Goal: Register for event/course

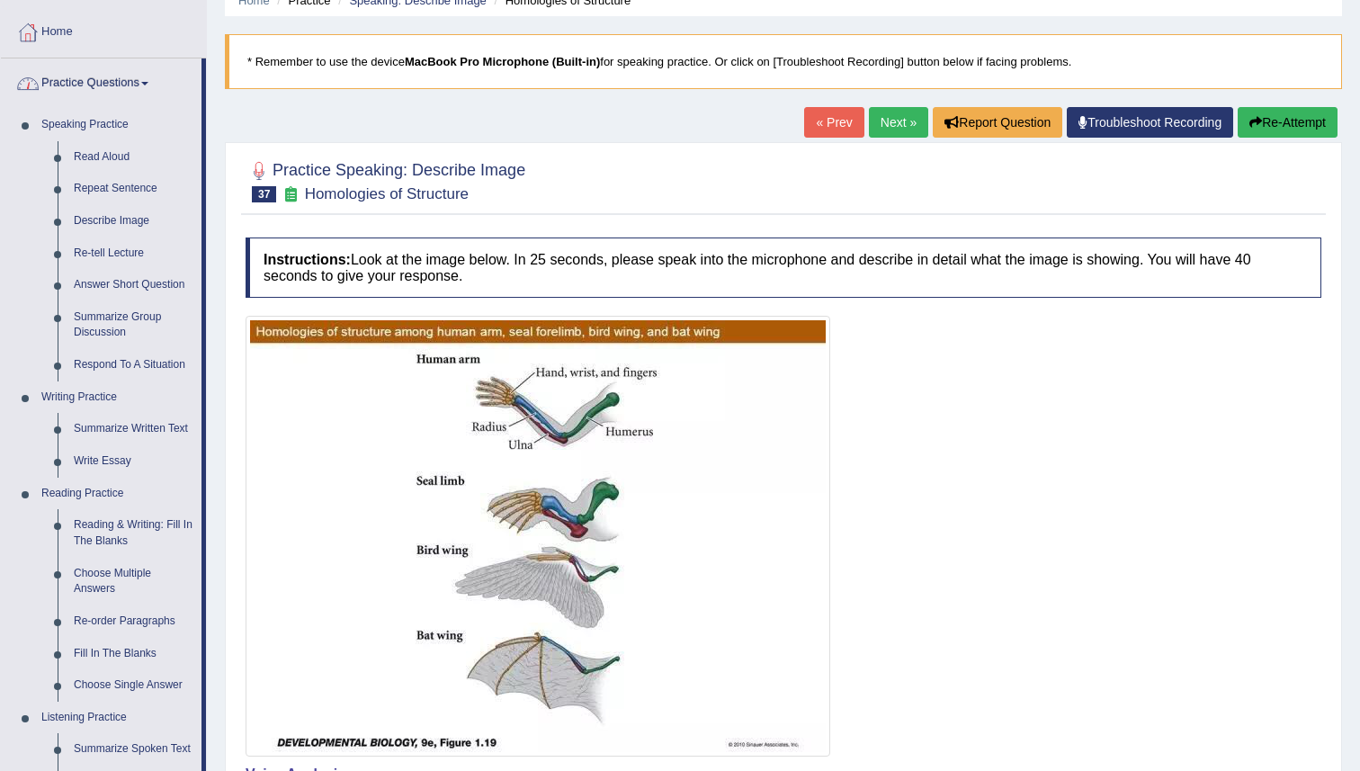
click at [68, 83] on link "Practice Questions" at bounding box center [101, 80] width 201 height 45
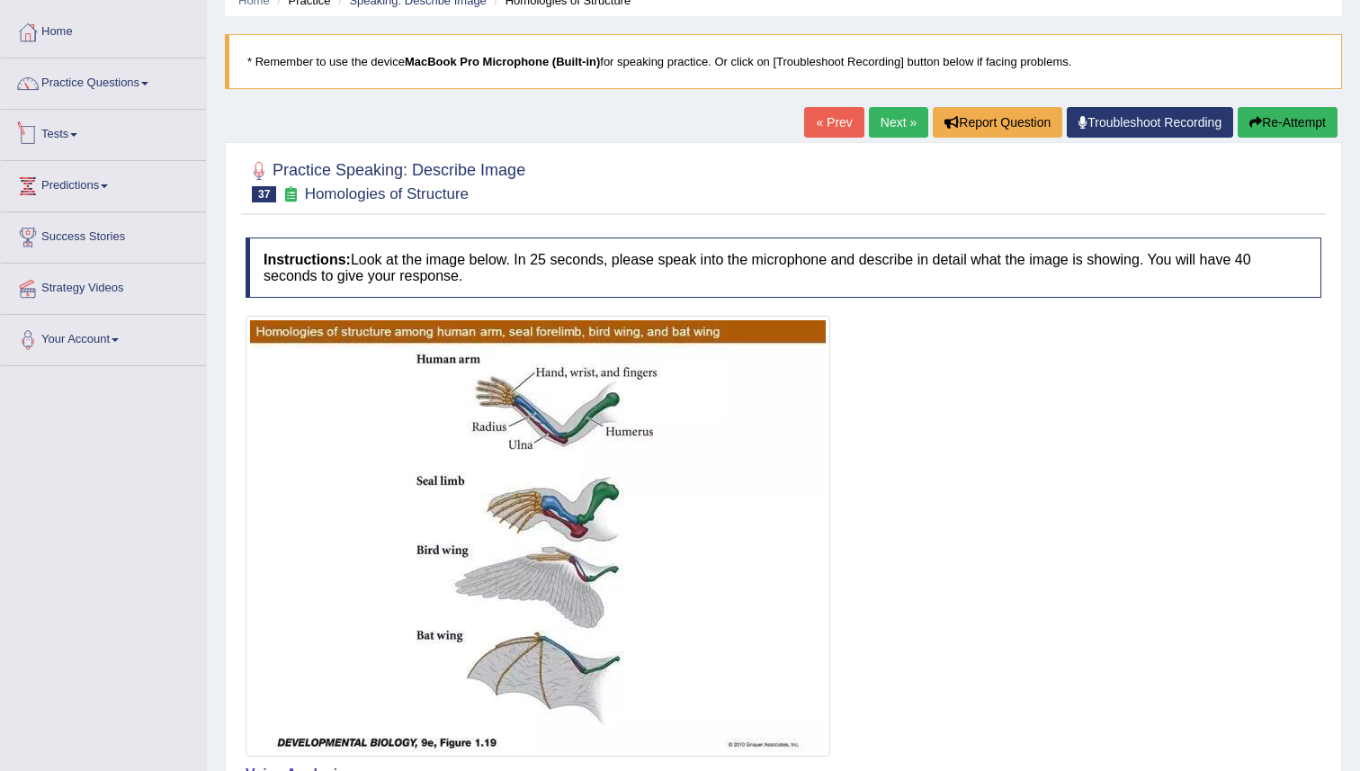
click at [56, 139] on link "Tests" at bounding box center [103, 132] width 205 height 45
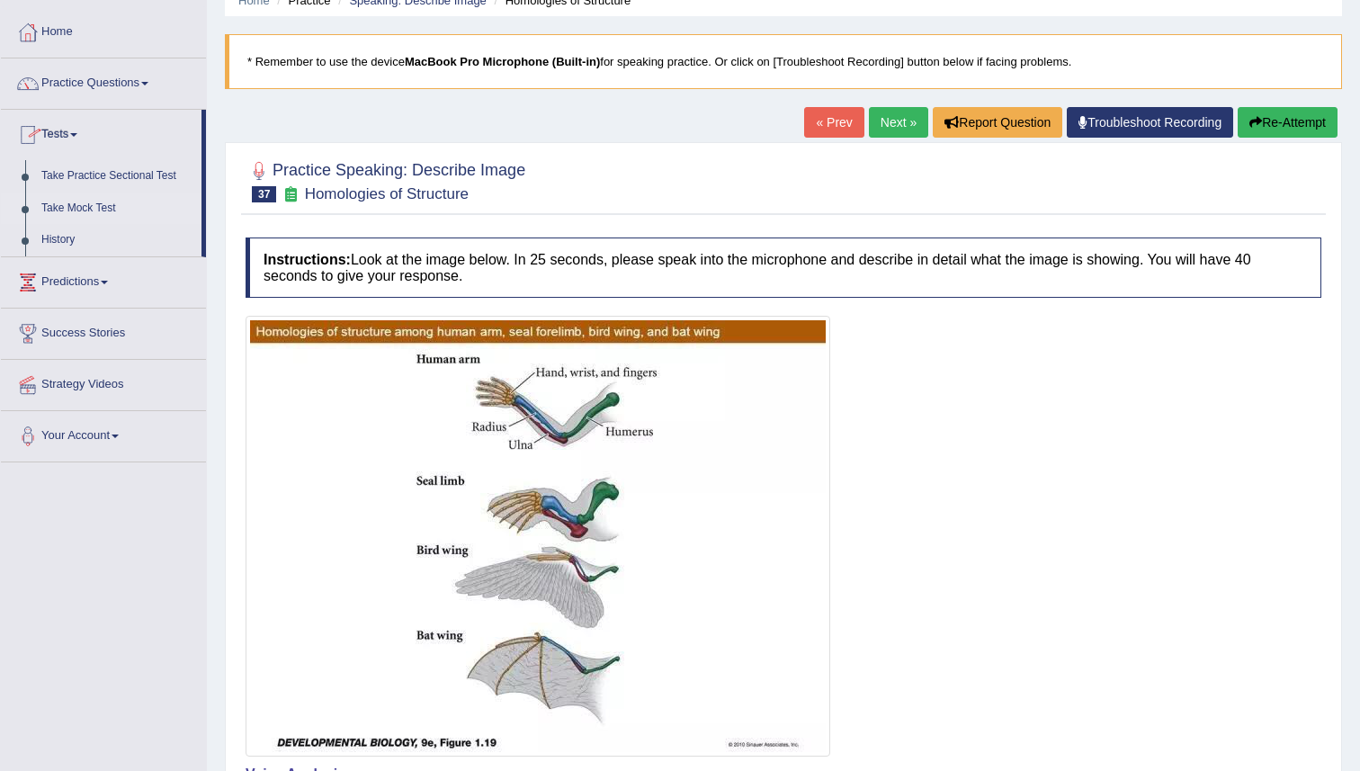
click at [76, 204] on link "Take Mock Test" at bounding box center [117, 209] width 168 height 32
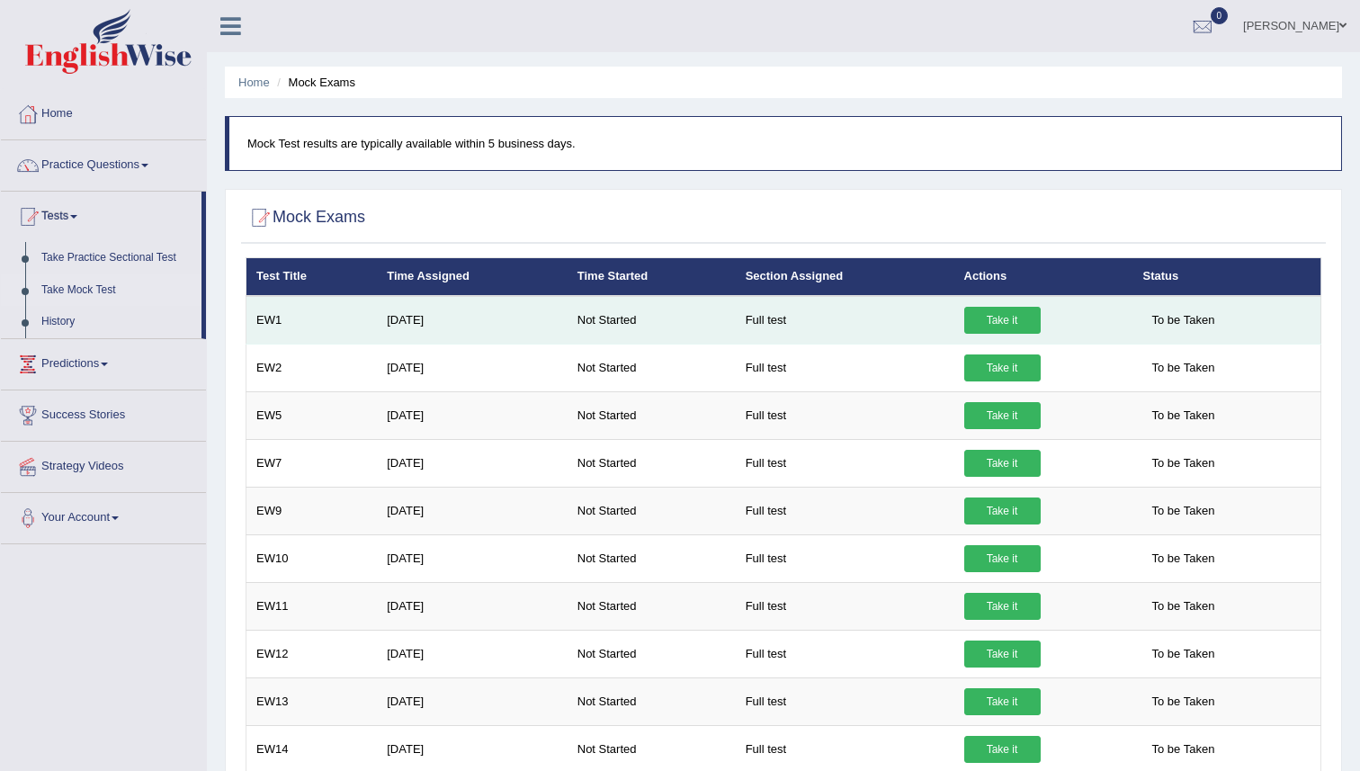
click at [996, 326] on link "Take it" at bounding box center [1002, 320] width 76 height 27
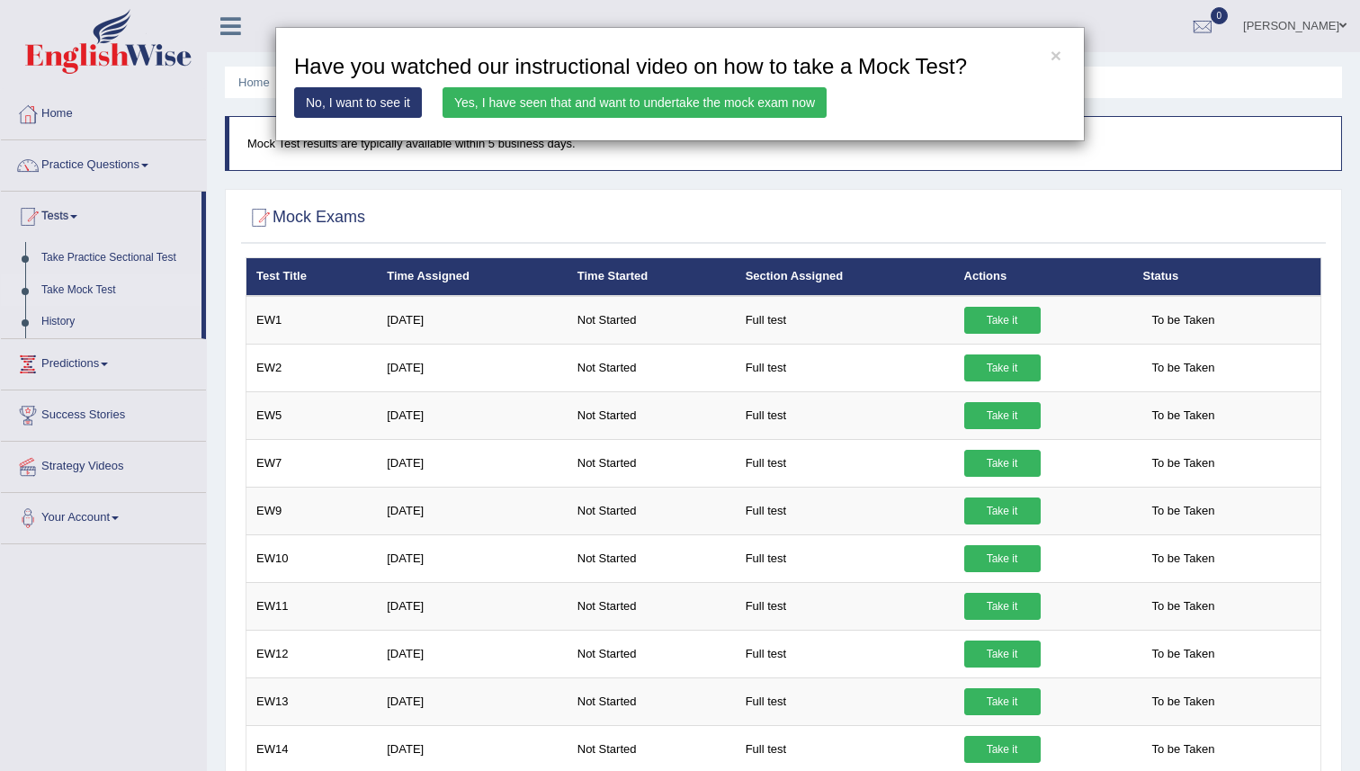
click at [516, 103] on link "Yes, I have seen that and want to undertake the mock exam now" at bounding box center [635, 102] width 384 height 31
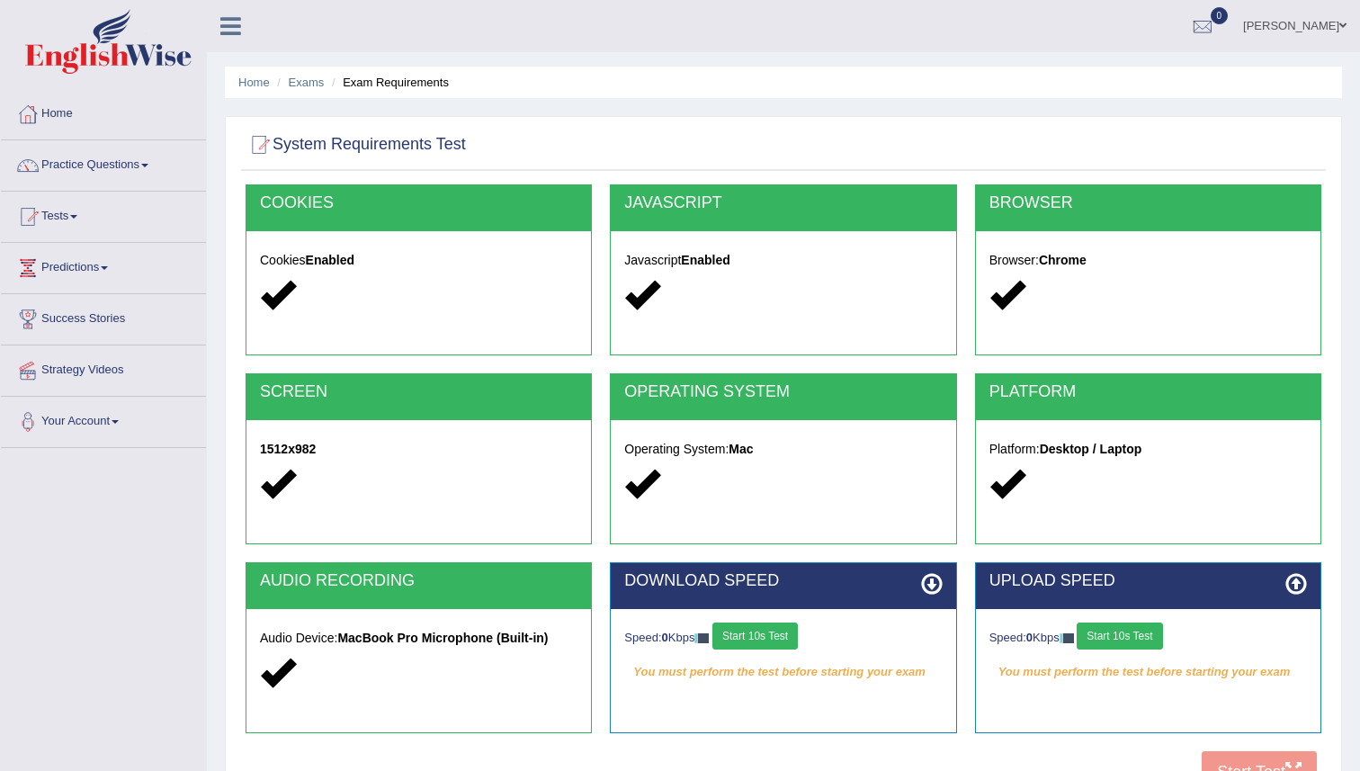
click at [752, 639] on button "Start 10s Test" at bounding box center [755, 636] width 85 height 27
click at [1110, 633] on div "Speed: 0 Kbps Start 10s Test" at bounding box center [1149, 638] width 318 height 31
click at [1110, 633] on button "Start 10s Test" at bounding box center [1119, 636] width 85 height 27
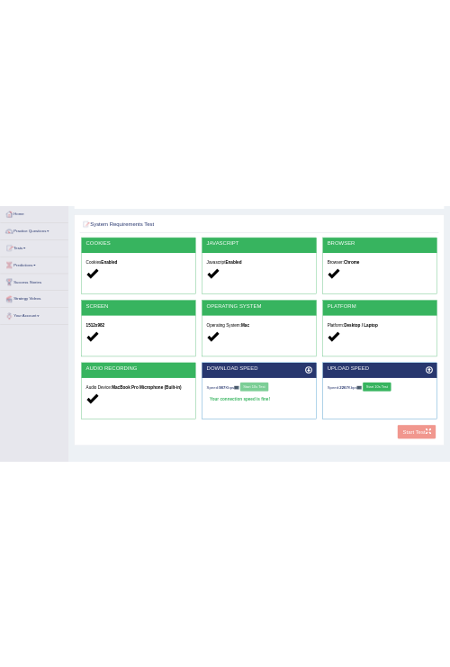
scroll to position [119, 0]
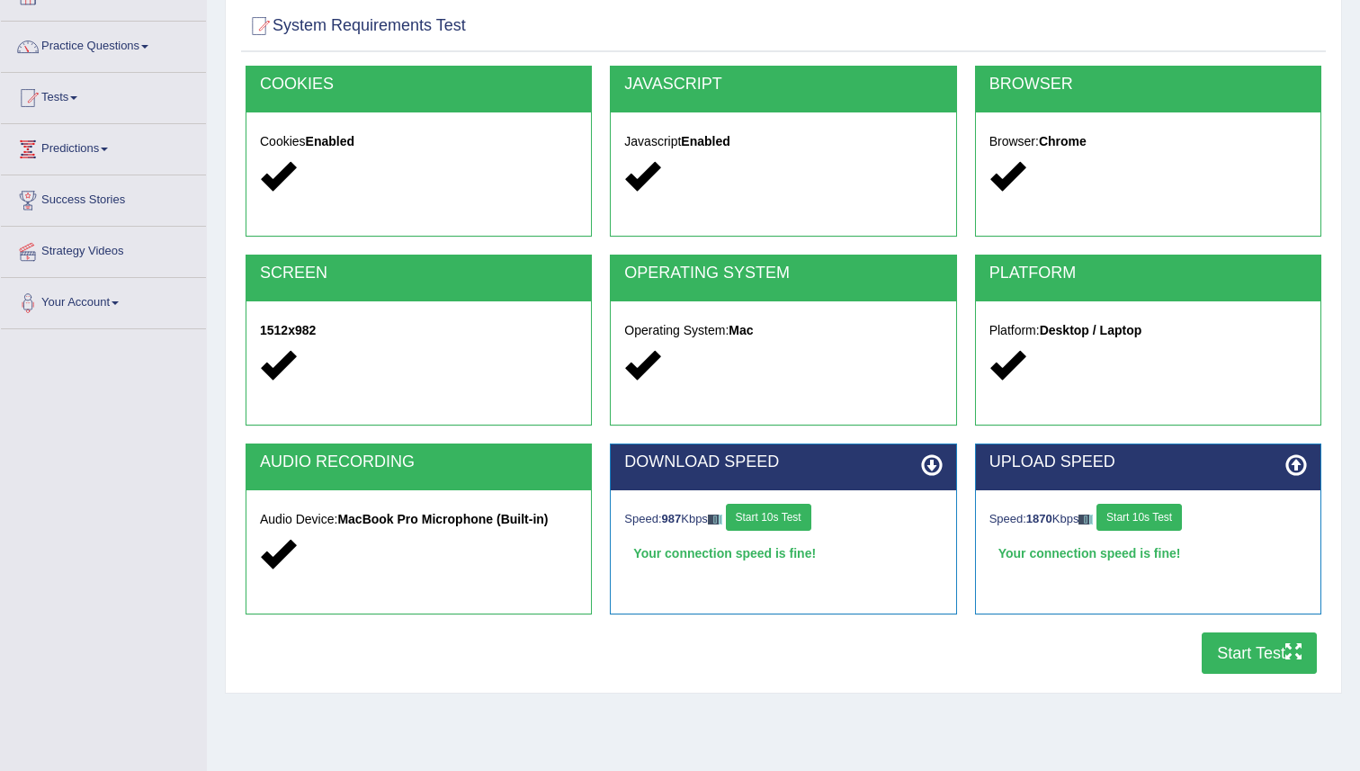
click at [1251, 650] on button "Start Test" at bounding box center [1259, 652] width 115 height 41
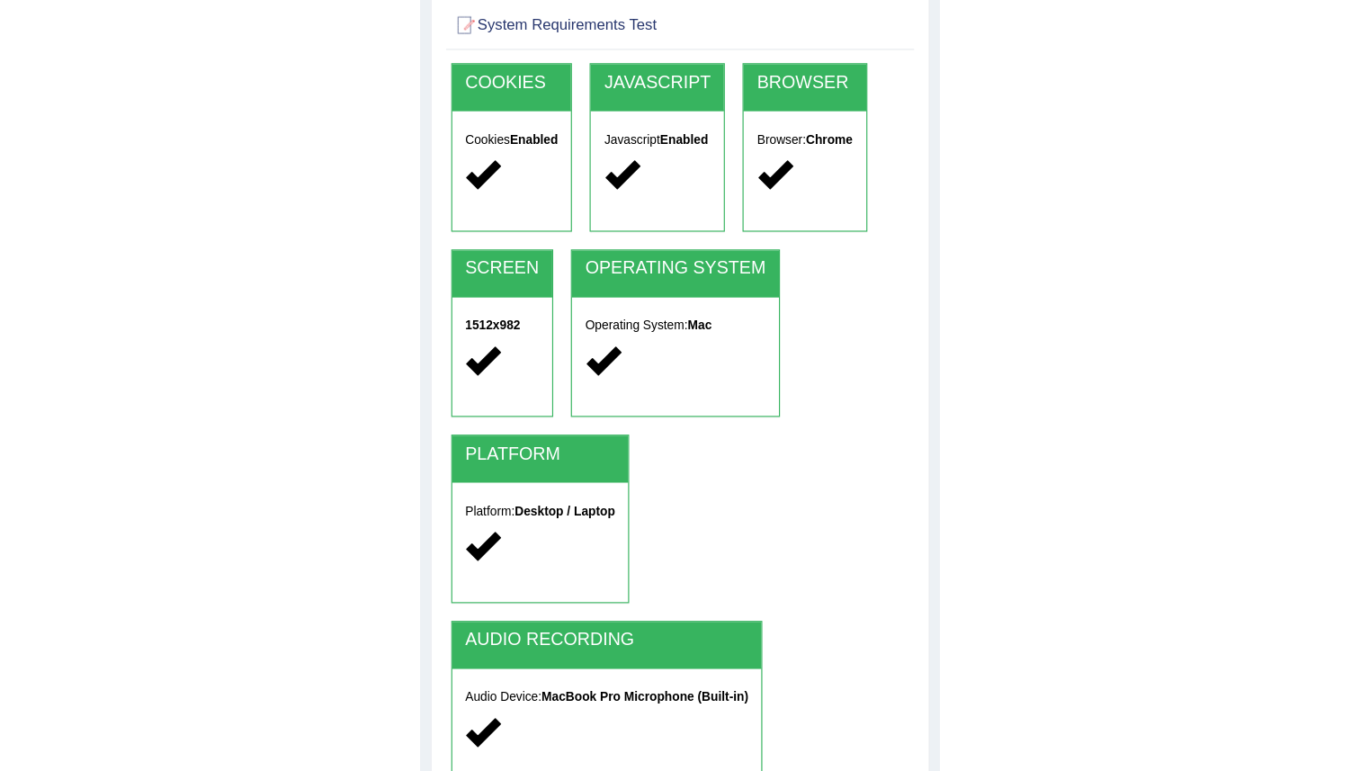
scroll to position [94, 0]
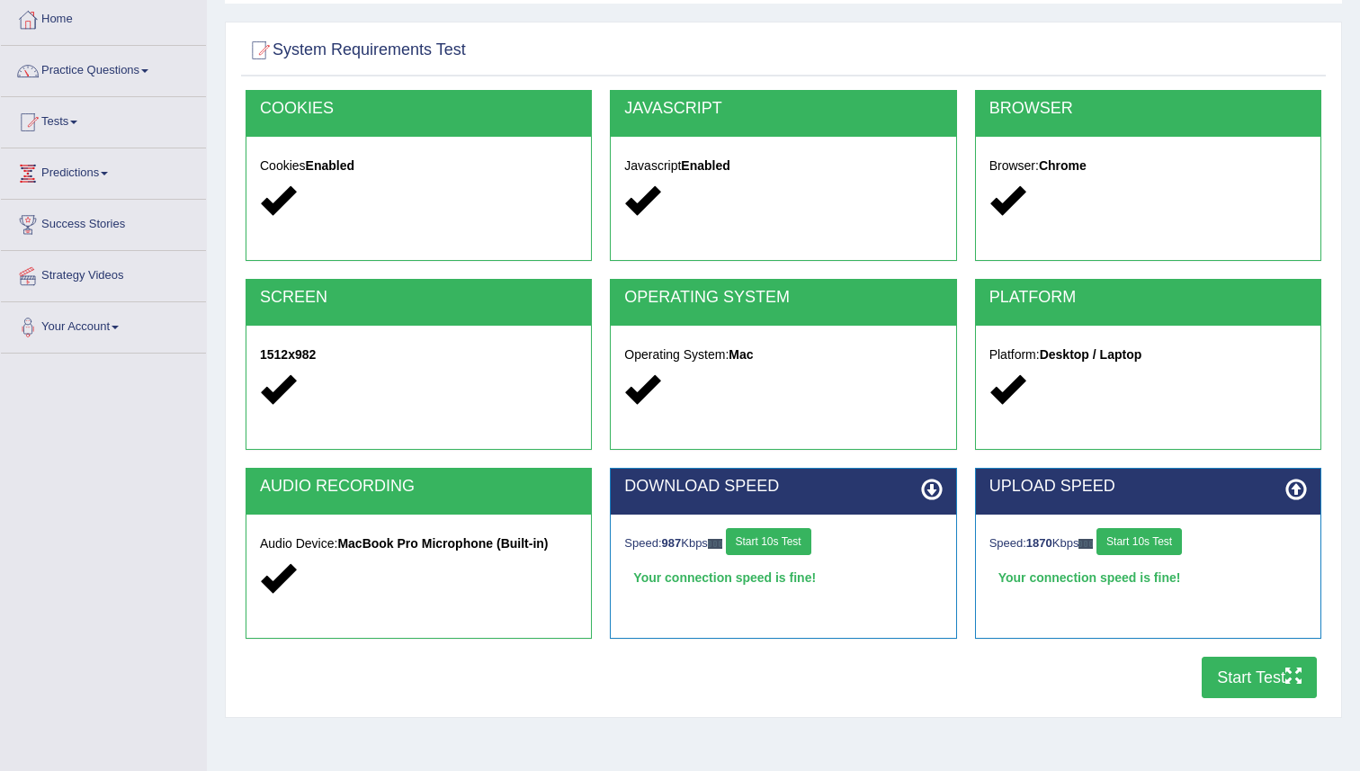
click at [1229, 683] on button "Start Test" at bounding box center [1259, 677] width 115 height 41
